Goal: Task Accomplishment & Management: Complete application form

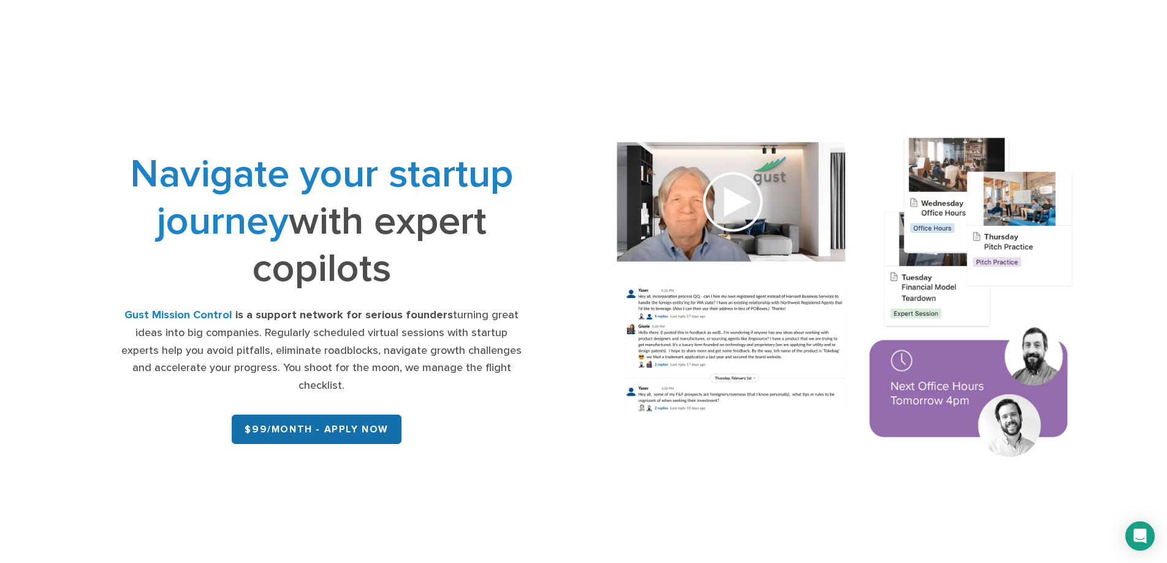
click at [369, 414] on link "$99/month - APPLY NOW" at bounding box center [317, 428] width 170 height 29
click at [291, 421] on link "$99/month - APPLY NOW" at bounding box center [317, 428] width 170 height 29
click at [345, 414] on link "$99/month - APPLY NOW" at bounding box center [317, 428] width 170 height 29
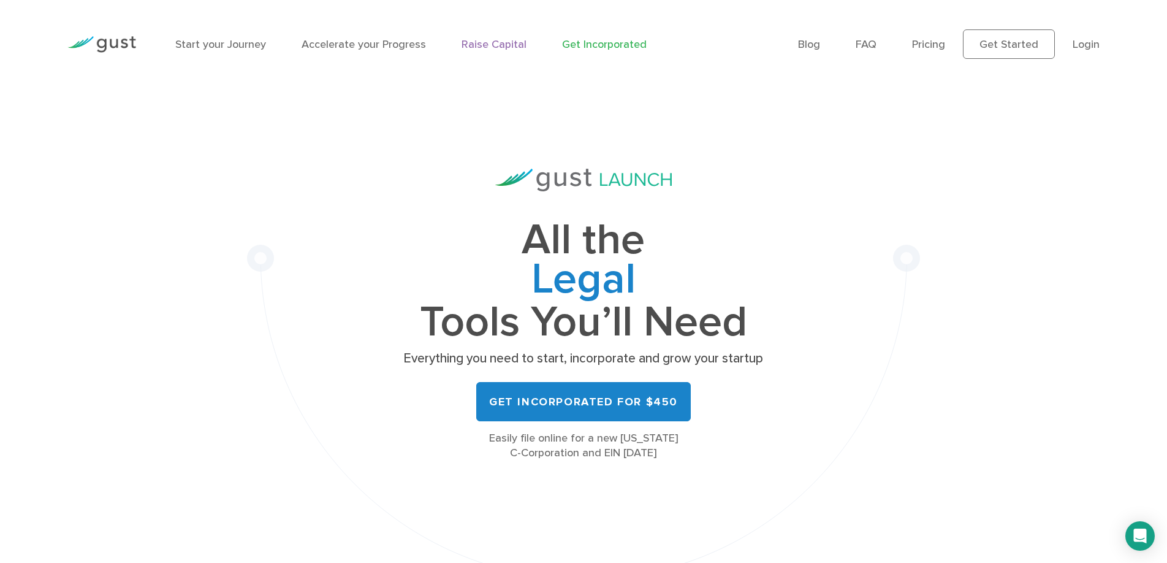
click at [495, 45] on link "Raise Capital" at bounding box center [493, 44] width 65 height 13
